Goal: Transaction & Acquisition: Obtain resource

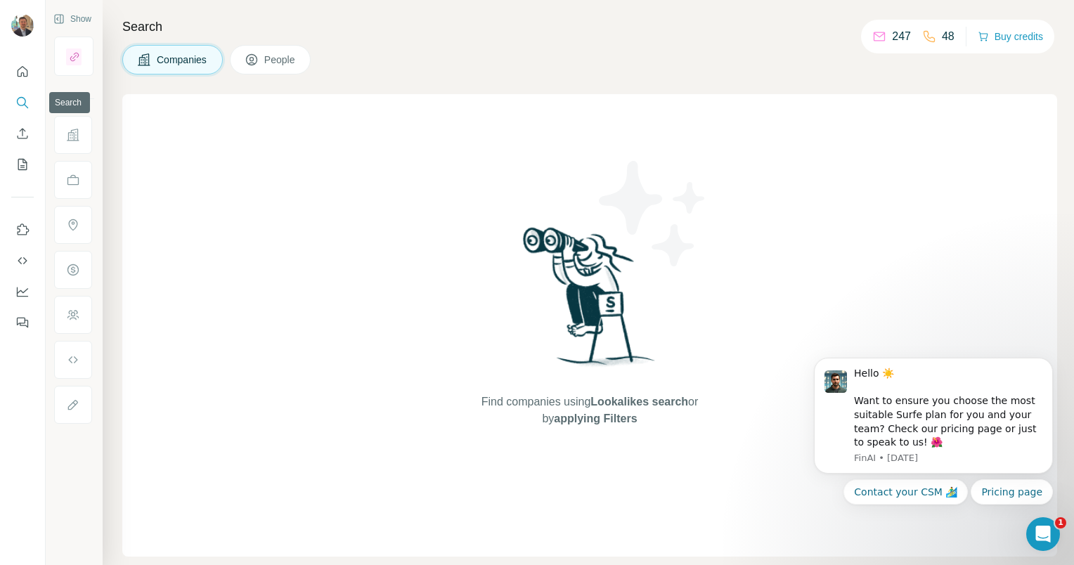
click at [22, 96] on icon "Search" at bounding box center [22, 103] width 14 height 14
click at [20, 100] on icon "Search" at bounding box center [22, 103] width 14 height 14
click at [22, 73] on icon "Quick start" at bounding box center [23, 71] width 11 height 11
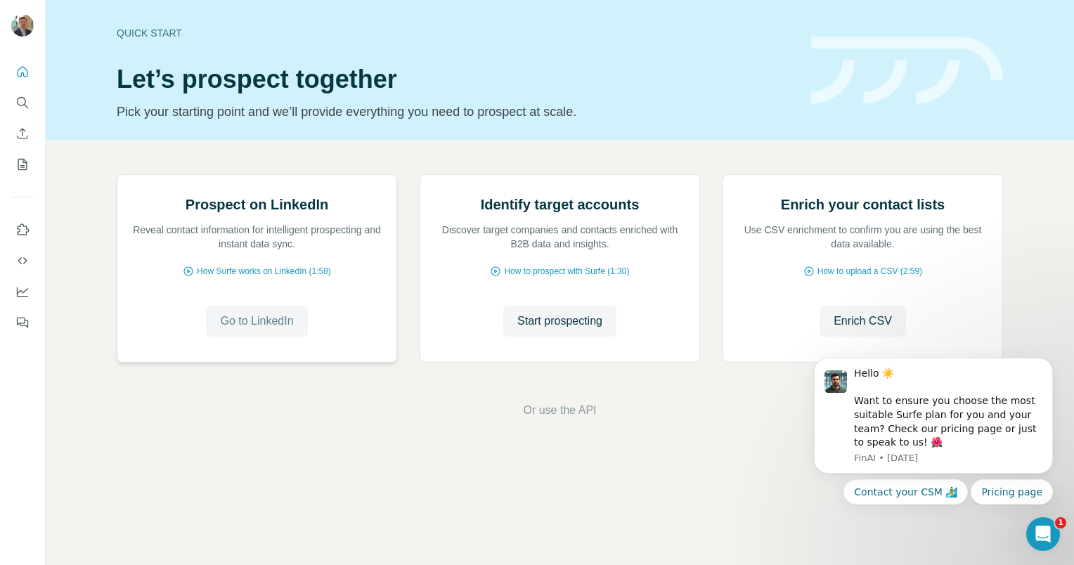
click at [240, 330] on span "Go to LinkedIn" at bounding box center [256, 321] width 73 height 17
click at [809, 481] on div "Hello ☀️ Want to ensure you choose the most suitable Surfe plan for you and you…" at bounding box center [933, 417] width 259 height 176
click at [534, 330] on span "Start prospecting" at bounding box center [559, 321] width 85 height 17
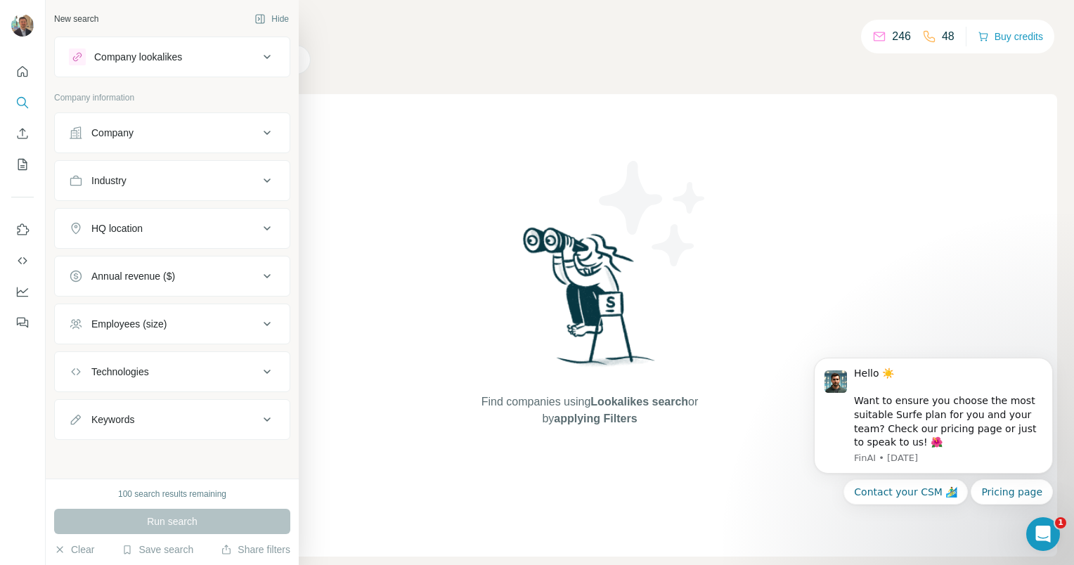
click at [152, 135] on div "Company" at bounding box center [164, 133] width 190 height 14
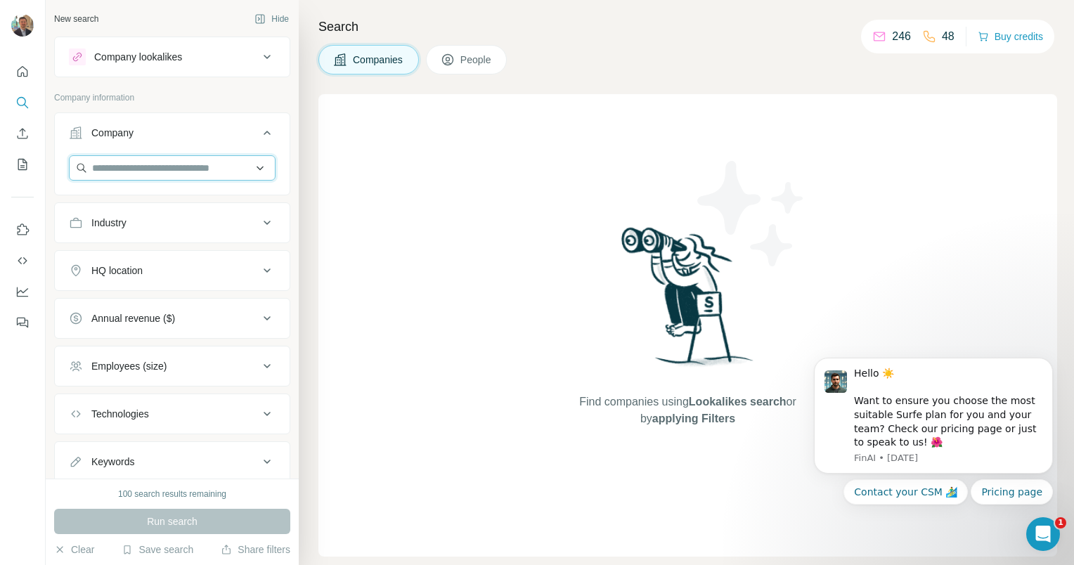
click at [152, 169] on input "text" at bounding box center [172, 167] width 207 height 25
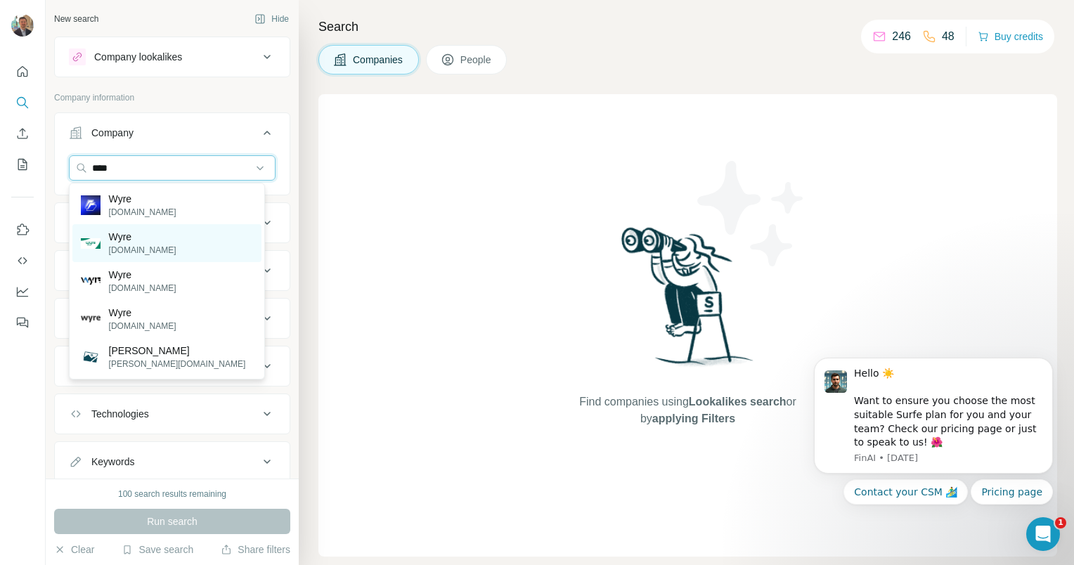
type input "****"
click at [136, 239] on p "Wyre" at bounding box center [142, 237] width 67 height 14
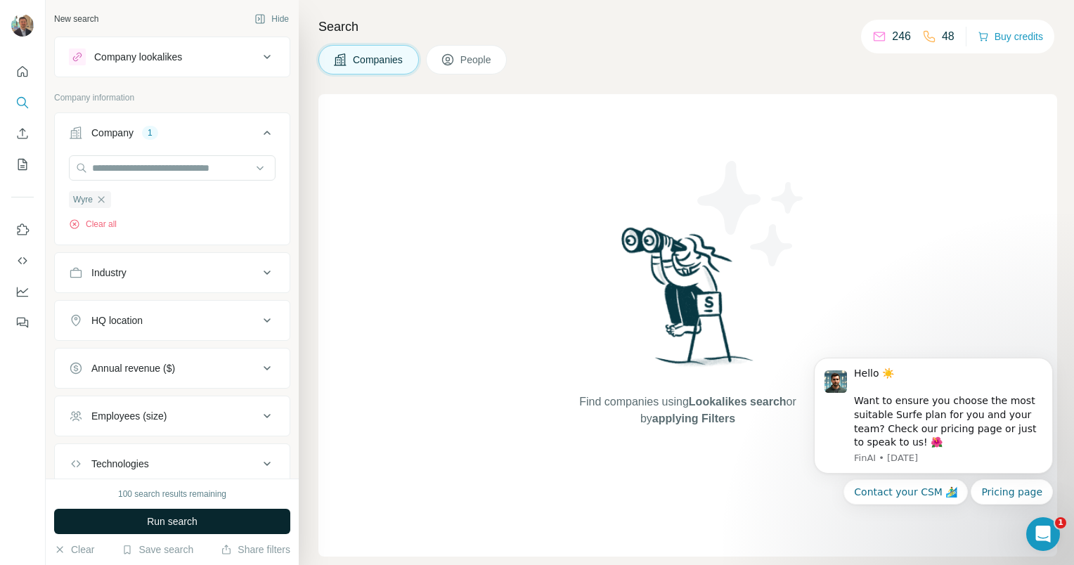
click at [194, 528] on button "Run search" at bounding box center [172, 521] width 236 height 25
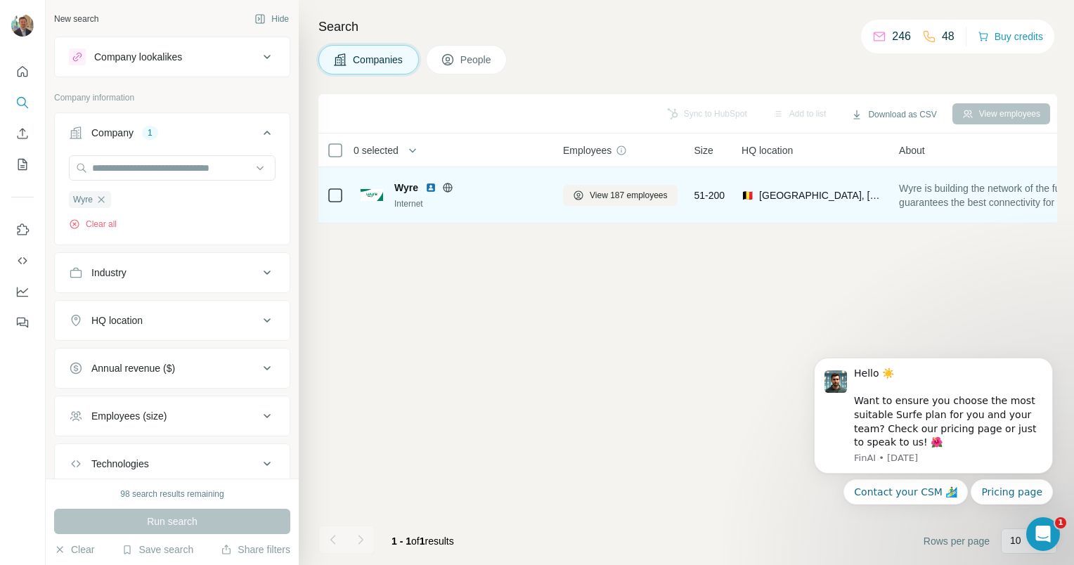
click at [396, 189] on span "Wyre" at bounding box center [406, 188] width 24 height 14
click at [635, 197] on span "View 187 employees" at bounding box center [629, 195] width 78 height 13
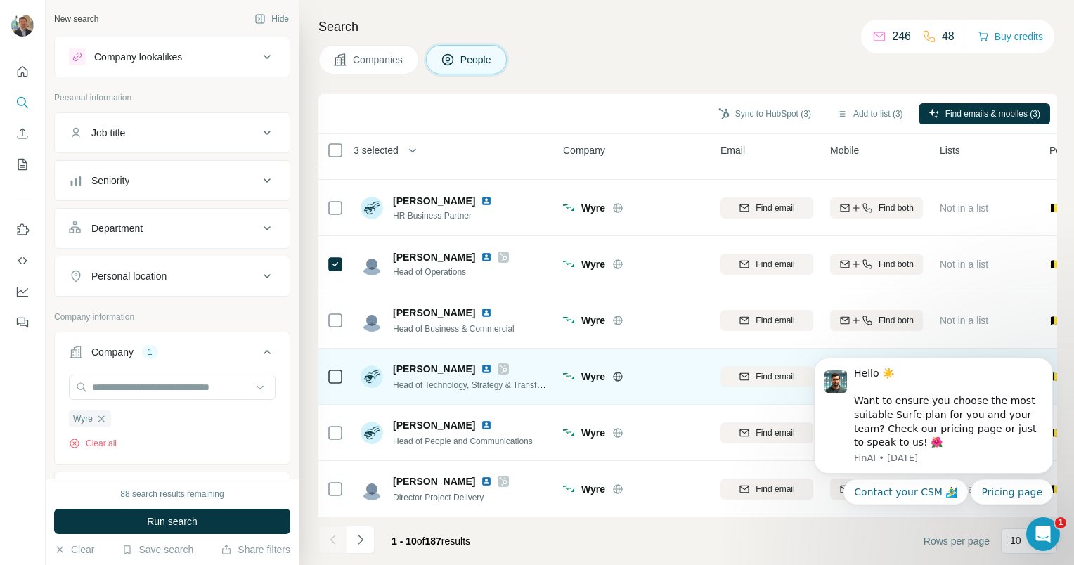
scroll to position [219, 0]
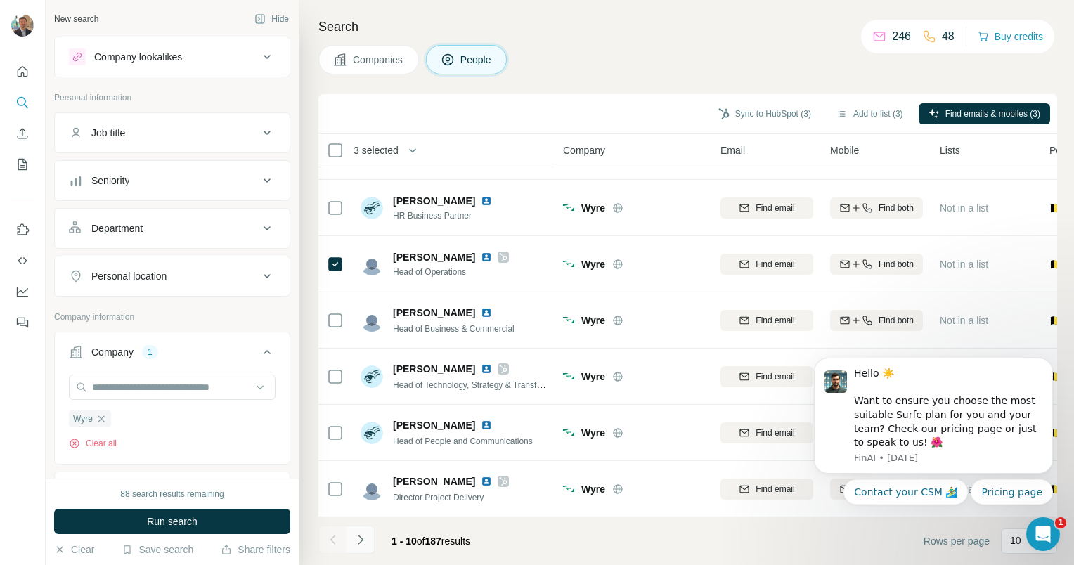
click at [361, 538] on icon "Navigate to next page" at bounding box center [360, 540] width 14 height 14
click at [357, 540] on icon "Navigate to next page" at bounding box center [360, 540] width 14 height 14
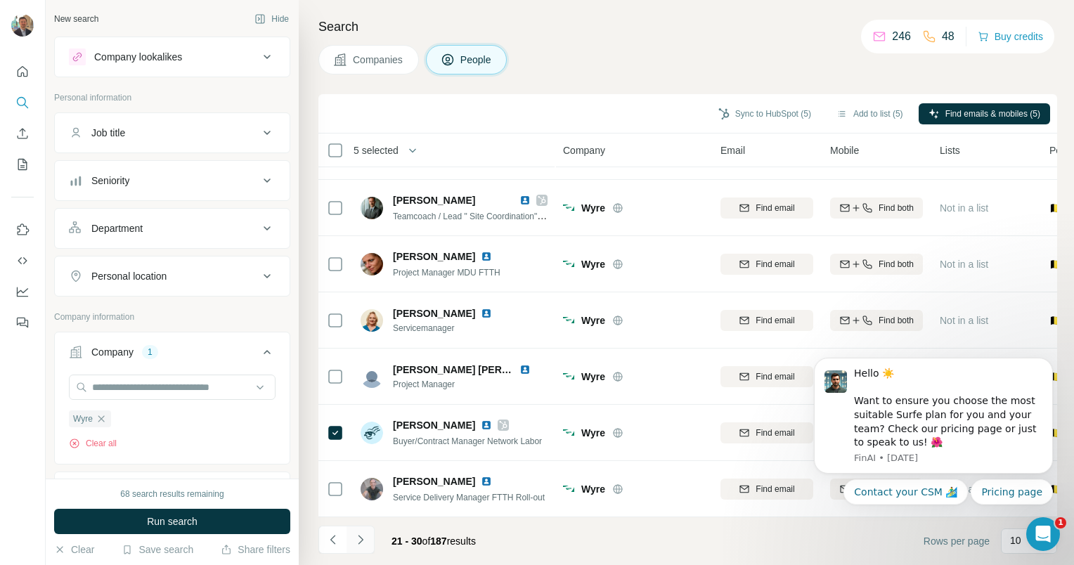
click at [360, 541] on icon "Navigate to next page" at bounding box center [360, 539] width 5 height 9
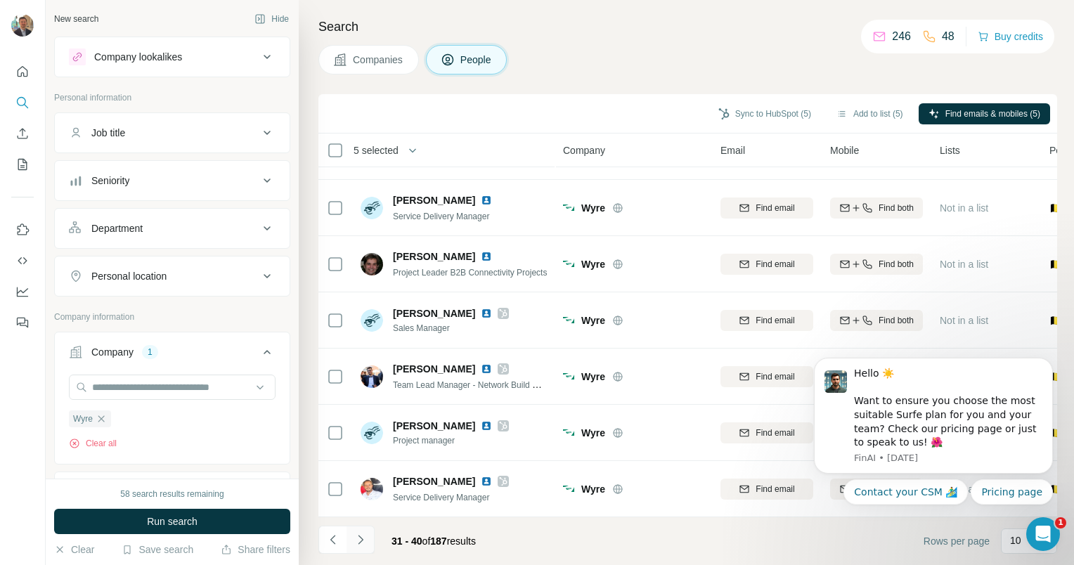
click at [363, 546] on icon "Navigate to next page" at bounding box center [360, 540] width 14 height 14
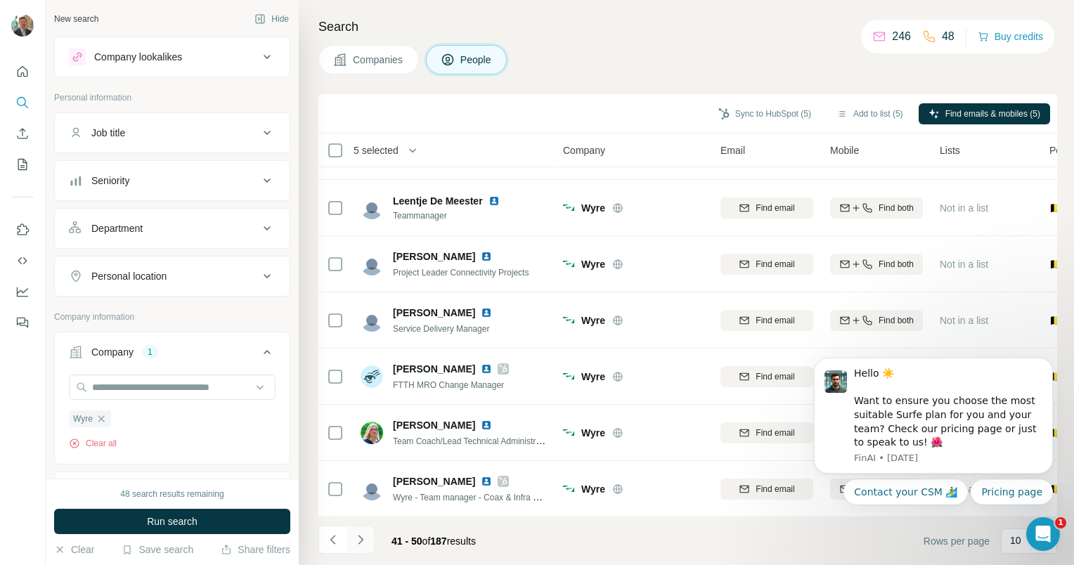
click at [357, 542] on icon "Navigate to next page" at bounding box center [360, 540] width 14 height 14
click at [367, 538] on button "Navigate to next page" at bounding box center [360, 540] width 28 height 28
click at [368, 533] on button "Navigate to next page" at bounding box center [360, 540] width 28 height 28
click at [359, 542] on icon "Navigate to next page" at bounding box center [360, 540] width 14 height 14
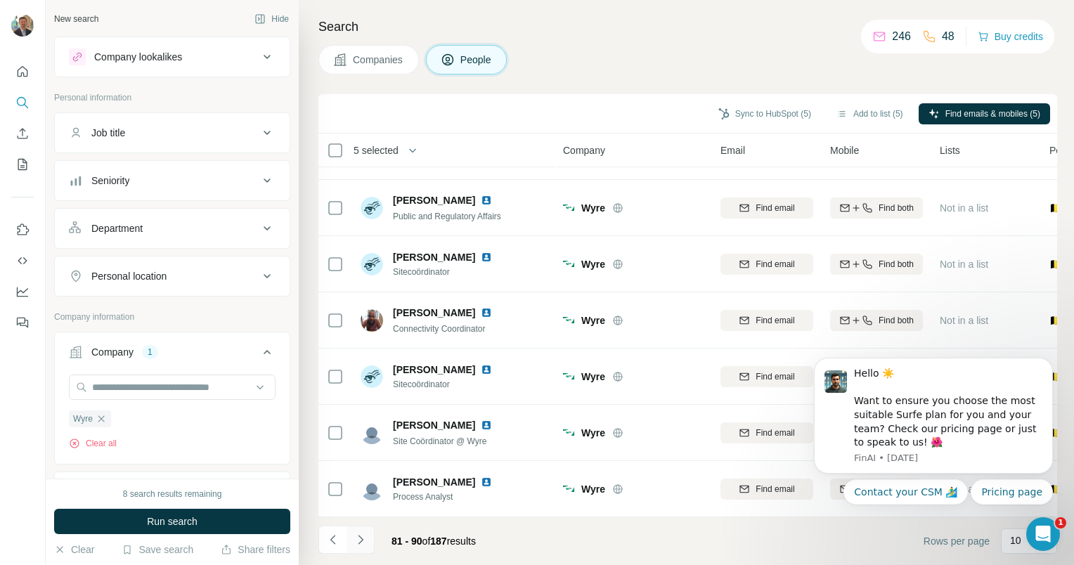
click at [358, 542] on icon "Navigate to next page" at bounding box center [360, 540] width 14 height 14
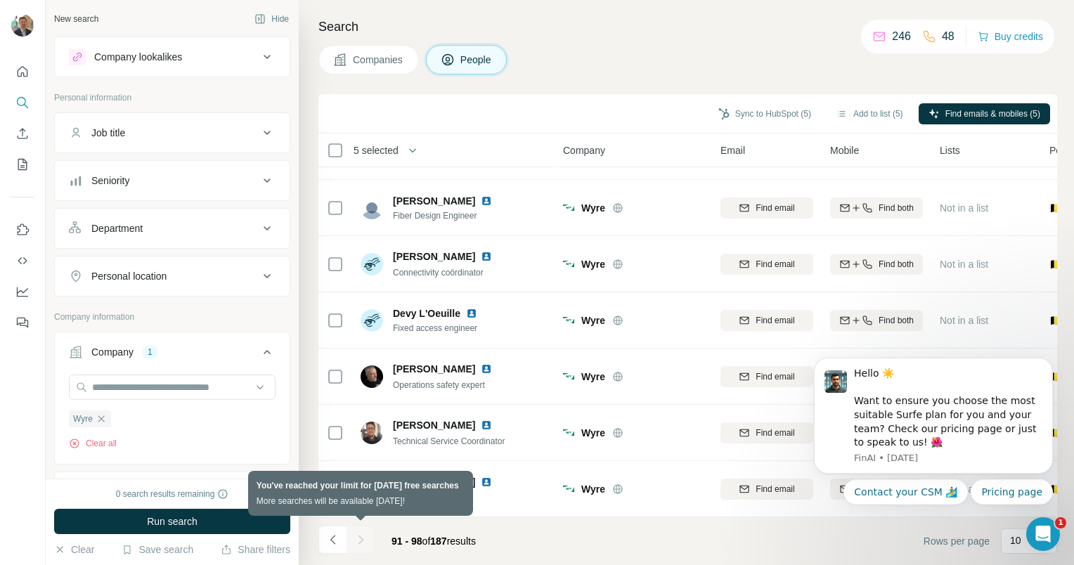
scroll to position [107, 0]
click at [358, 540] on div at bounding box center [360, 540] width 28 height 28
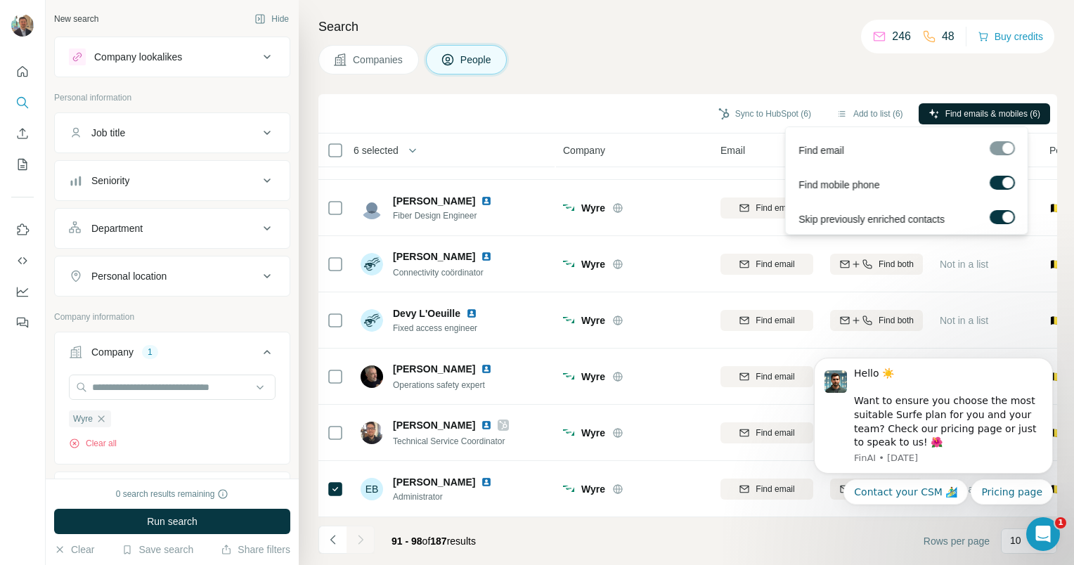
click at [1003, 114] on span "Find emails & mobiles (6)" at bounding box center [992, 114] width 95 height 13
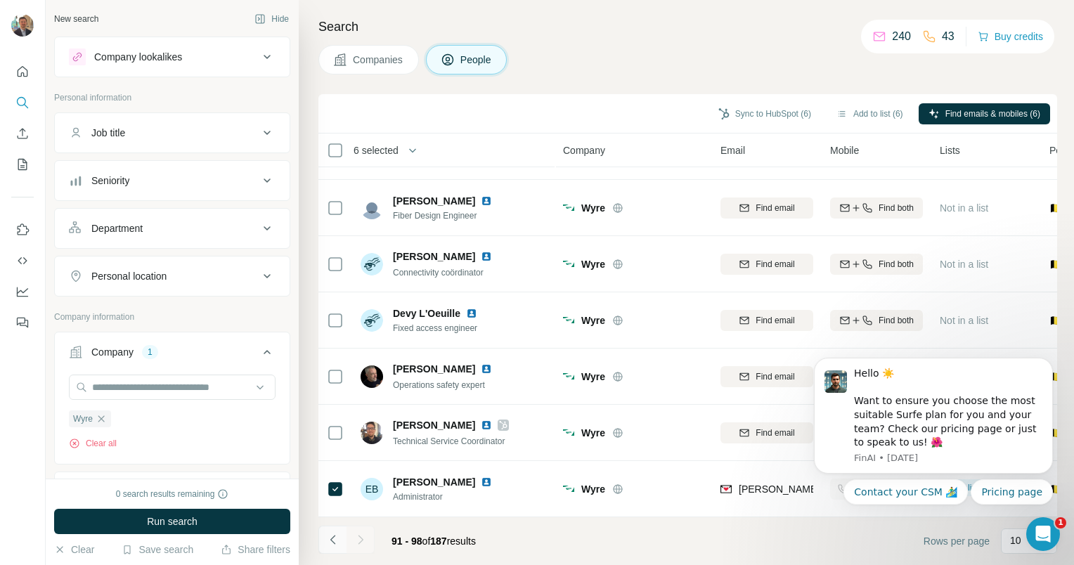
click at [332, 540] on icon "Navigate to previous page" at bounding box center [333, 540] width 14 height 14
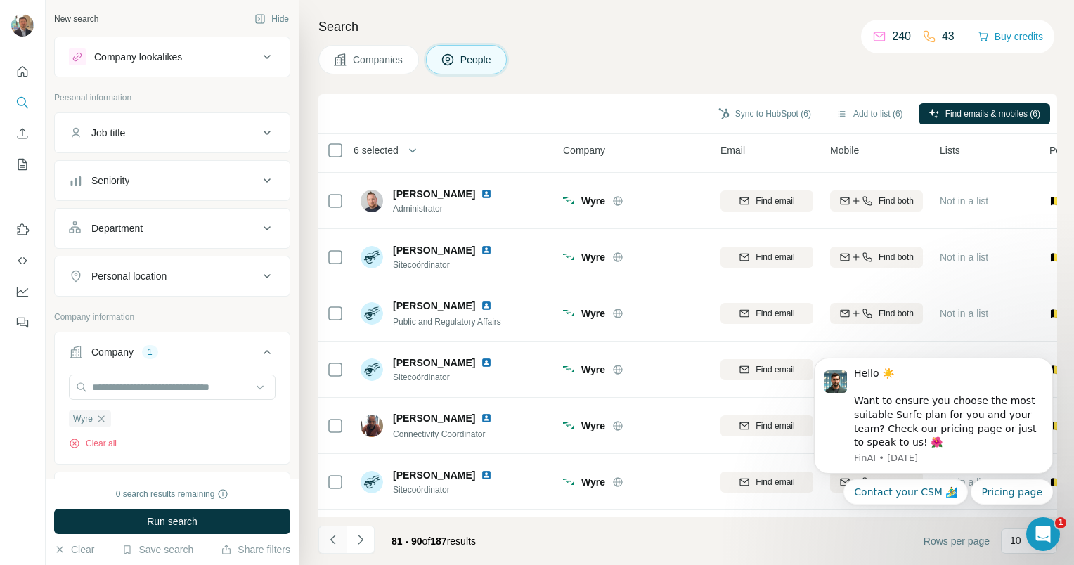
click at [332, 540] on icon "Navigate to previous page" at bounding box center [333, 540] width 14 height 14
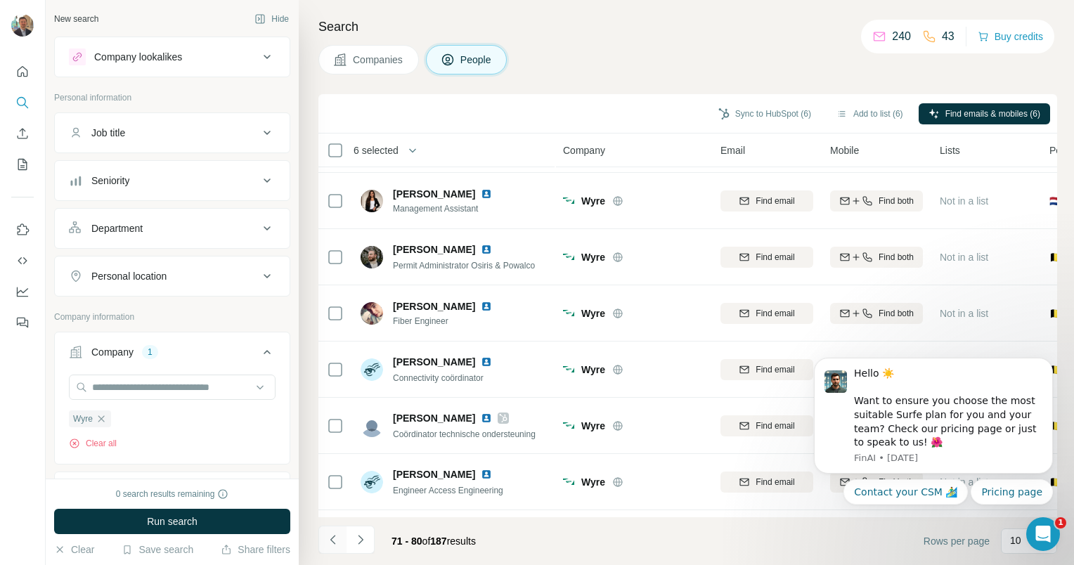
click at [332, 540] on icon "Navigate to previous page" at bounding box center [333, 540] width 14 height 14
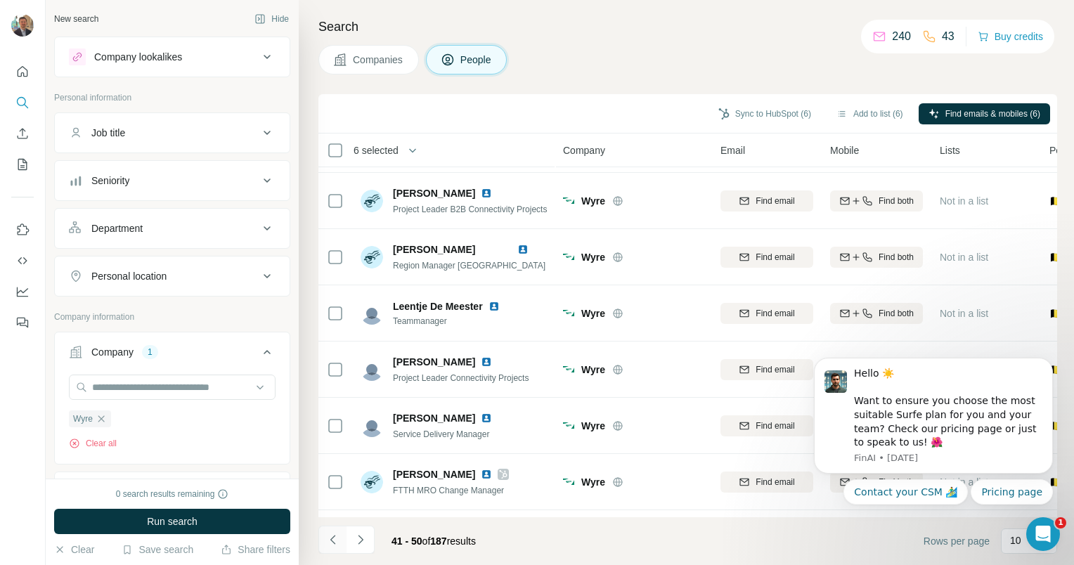
click at [332, 540] on icon "Navigate to previous page" at bounding box center [333, 540] width 14 height 14
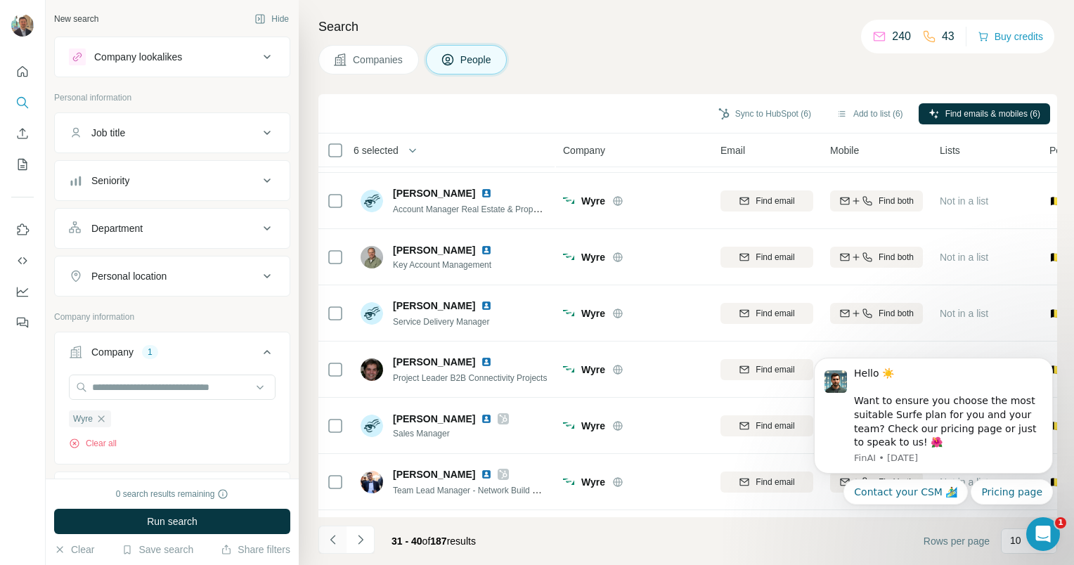
click at [332, 540] on icon "Navigate to previous page" at bounding box center [333, 540] width 14 height 14
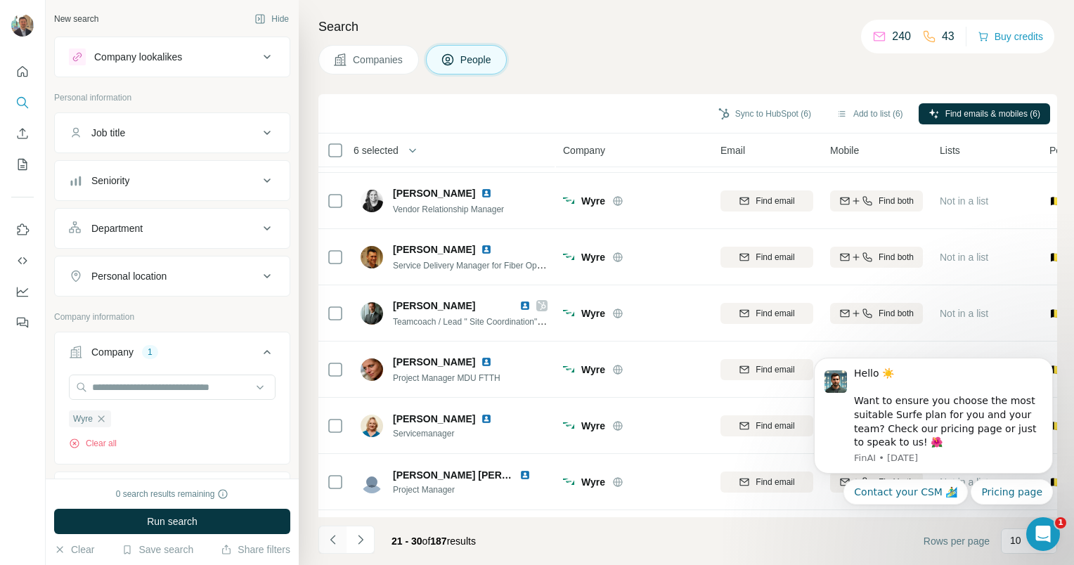
click at [332, 540] on icon "Navigate to previous page" at bounding box center [333, 540] width 14 height 14
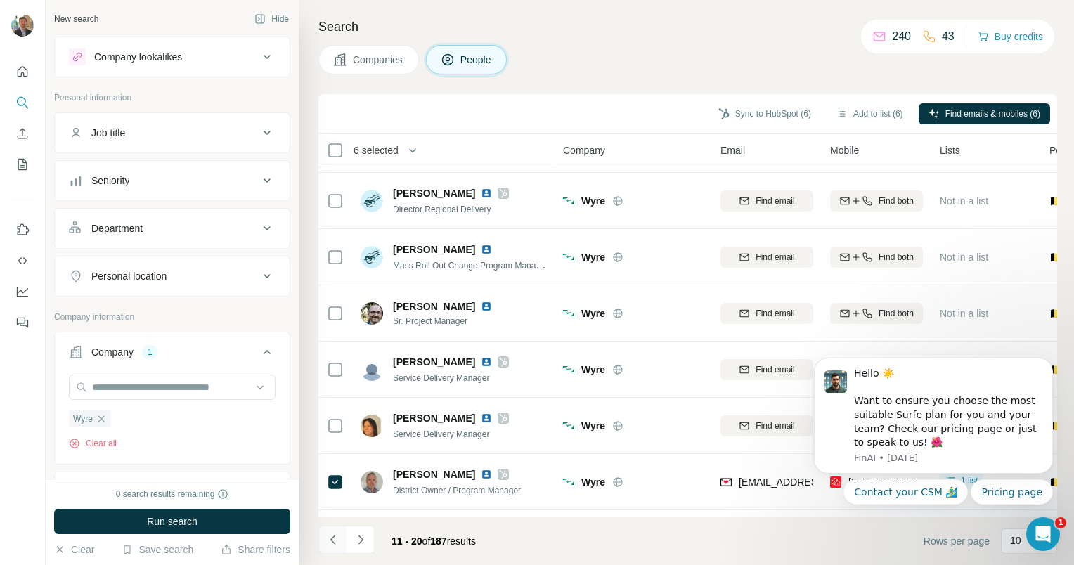
click at [332, 540] on icon "Navigate to previous page" at bounding box center [333, 540] width 14 height 14
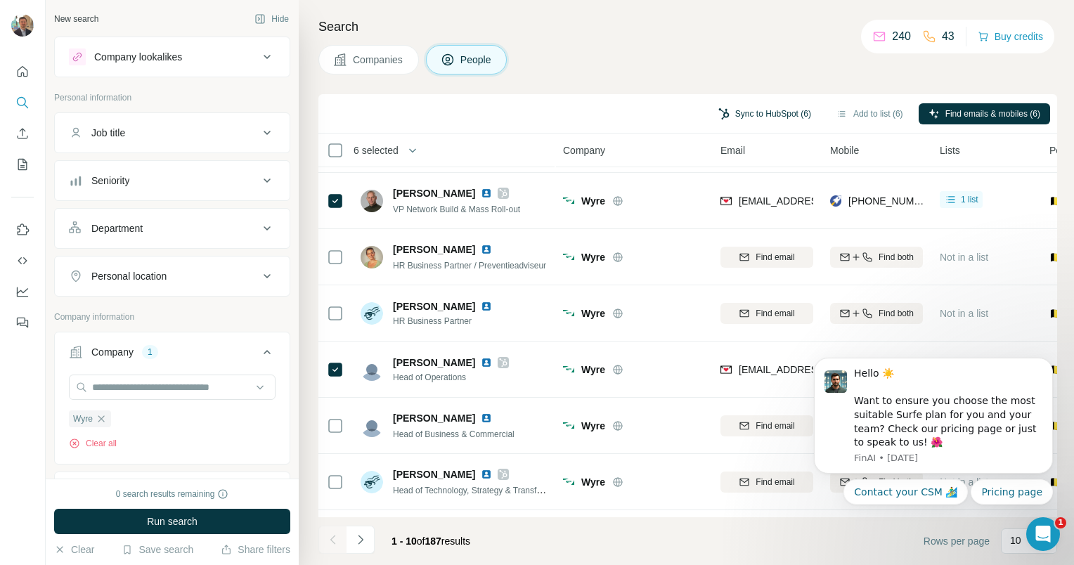
click at [768, 112] on button "Sync to HubSpot (6)" at bounding box center [764, 113] width 112 height 21
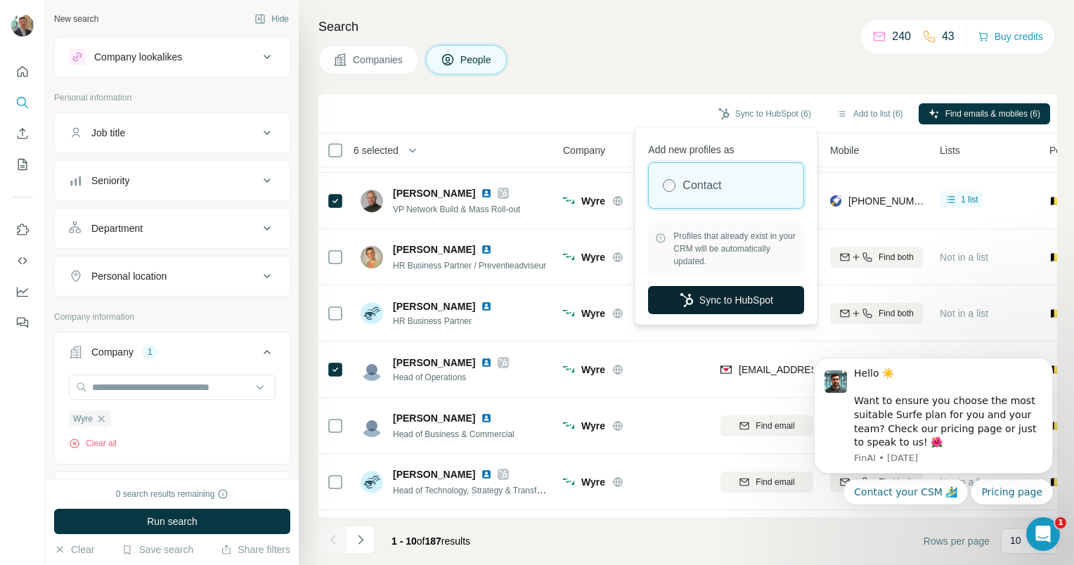
click at [735, 296] on button "Sync to HubSpot" at bounding box center [726, 300] width 156 height 28
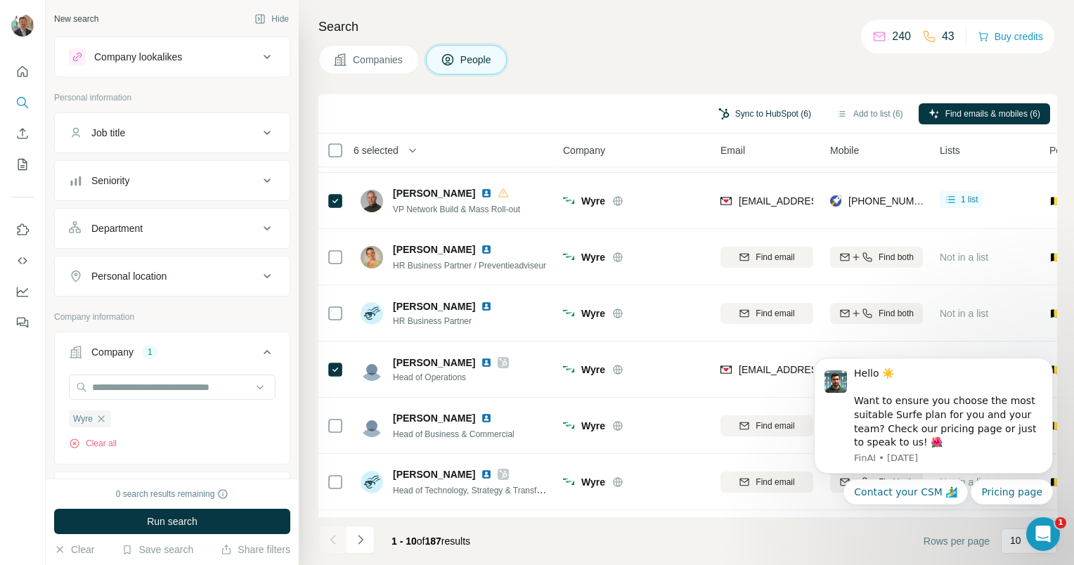
click at [757, 108] on button "Sync to HubSpot (6)" at bounding box center [764, 113] width 112 height 21
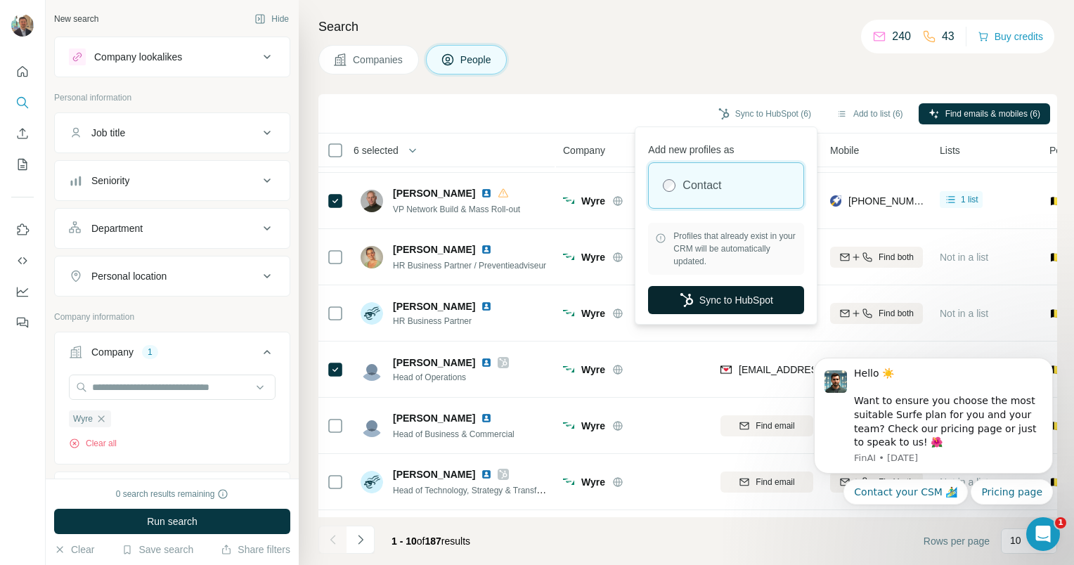
click at [741, 301] on button "Sync to HubSpot" at bounding box center [726, 300] width 156 height 28
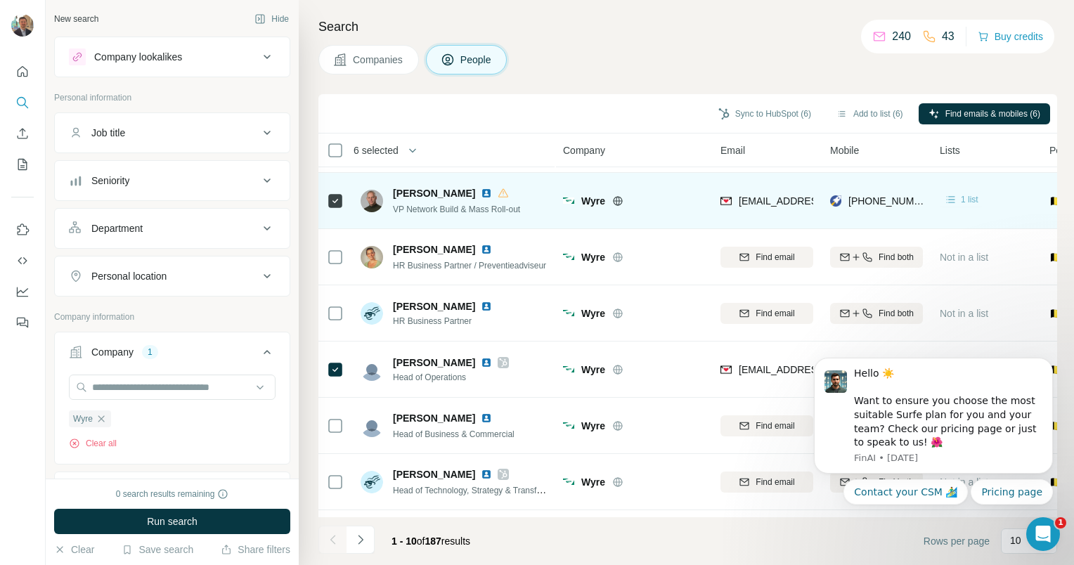
click at [970, 198] on span "1 list" at bounding box center [970, 199] width 18 height 13
